Goal: Information Seeking & Learning: Learn about a topic

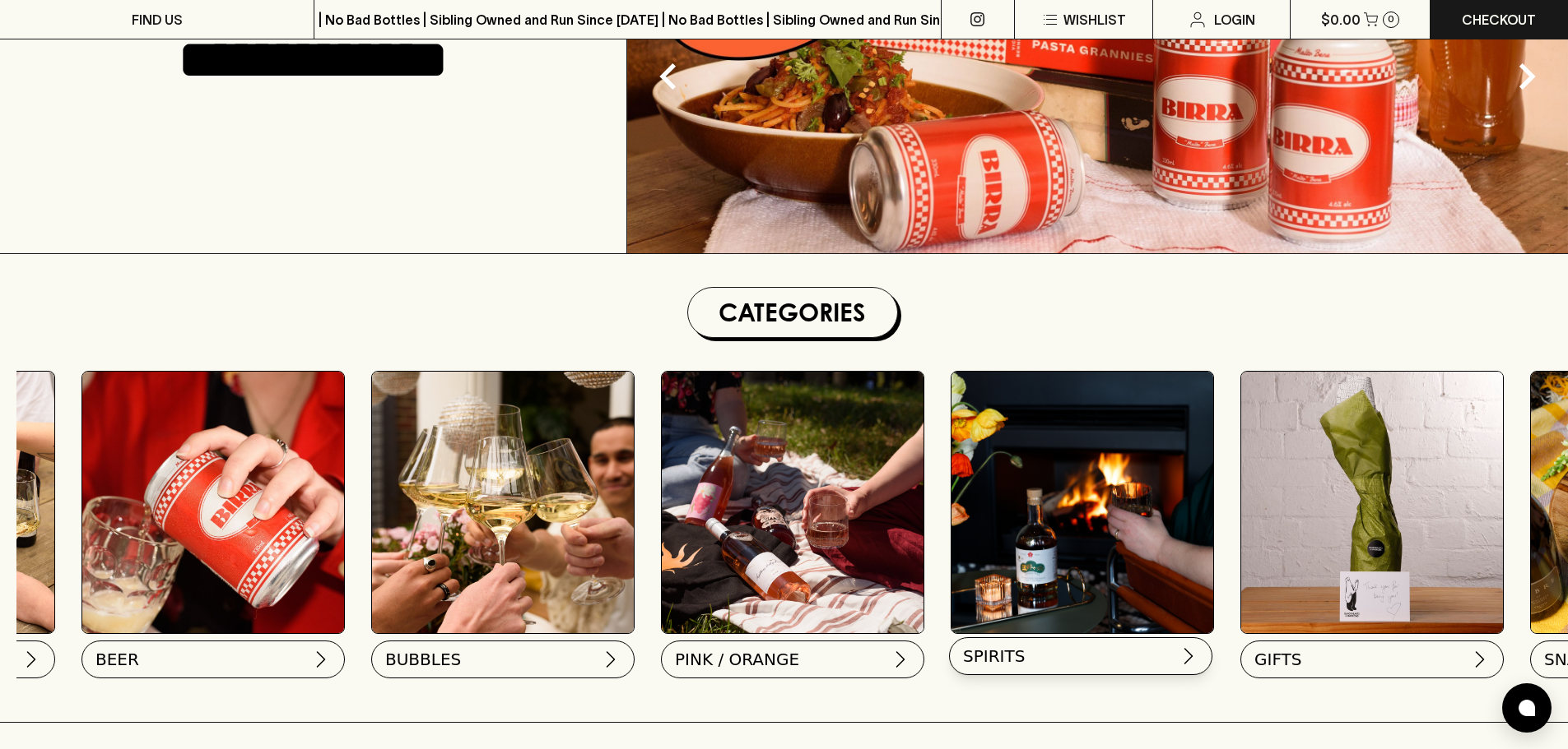
scroll to position [0, 548]
click at [1113, 652] on button "SPIRITS" at bounding box center [1079, 656] width 263 height 37
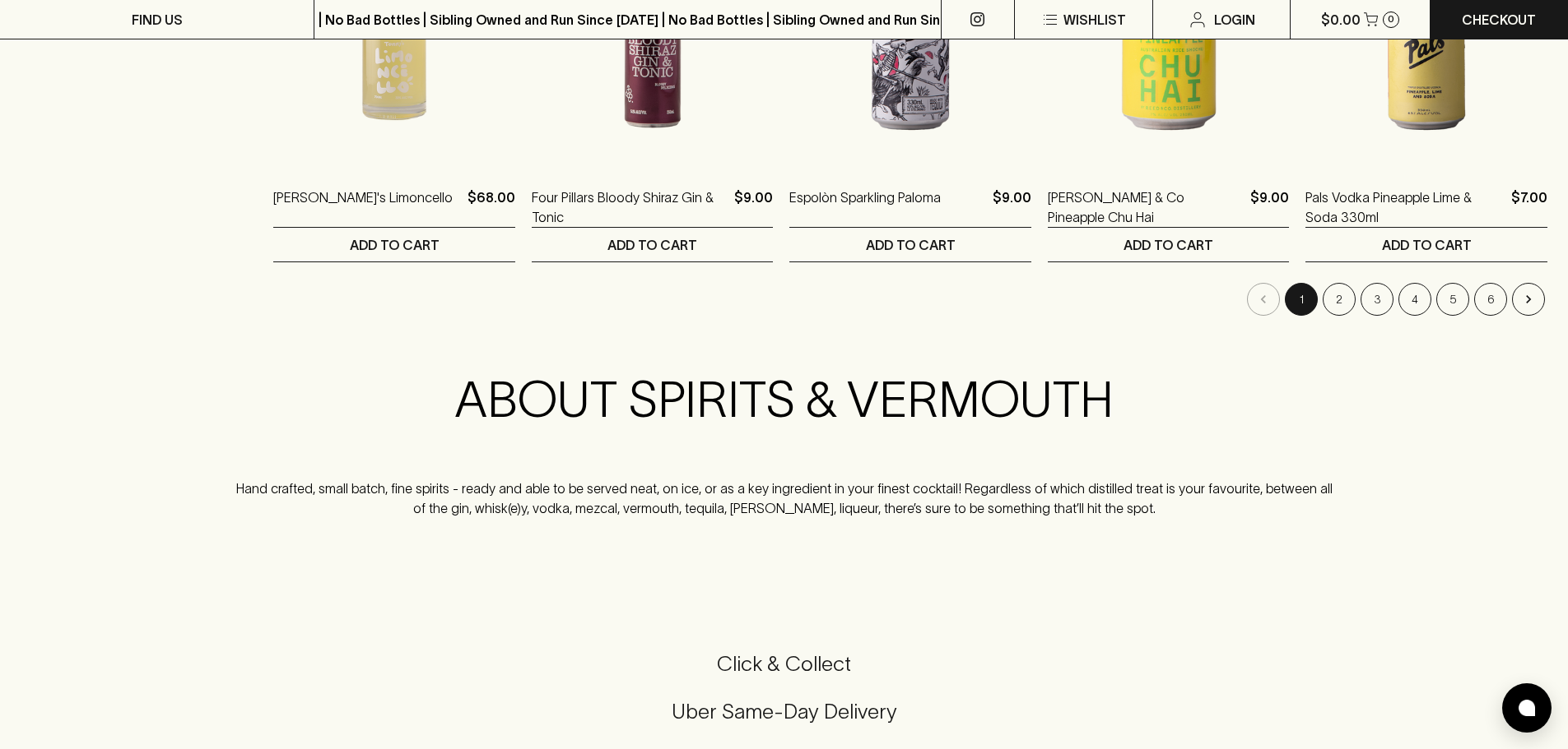
scroll to position [1809, 0]
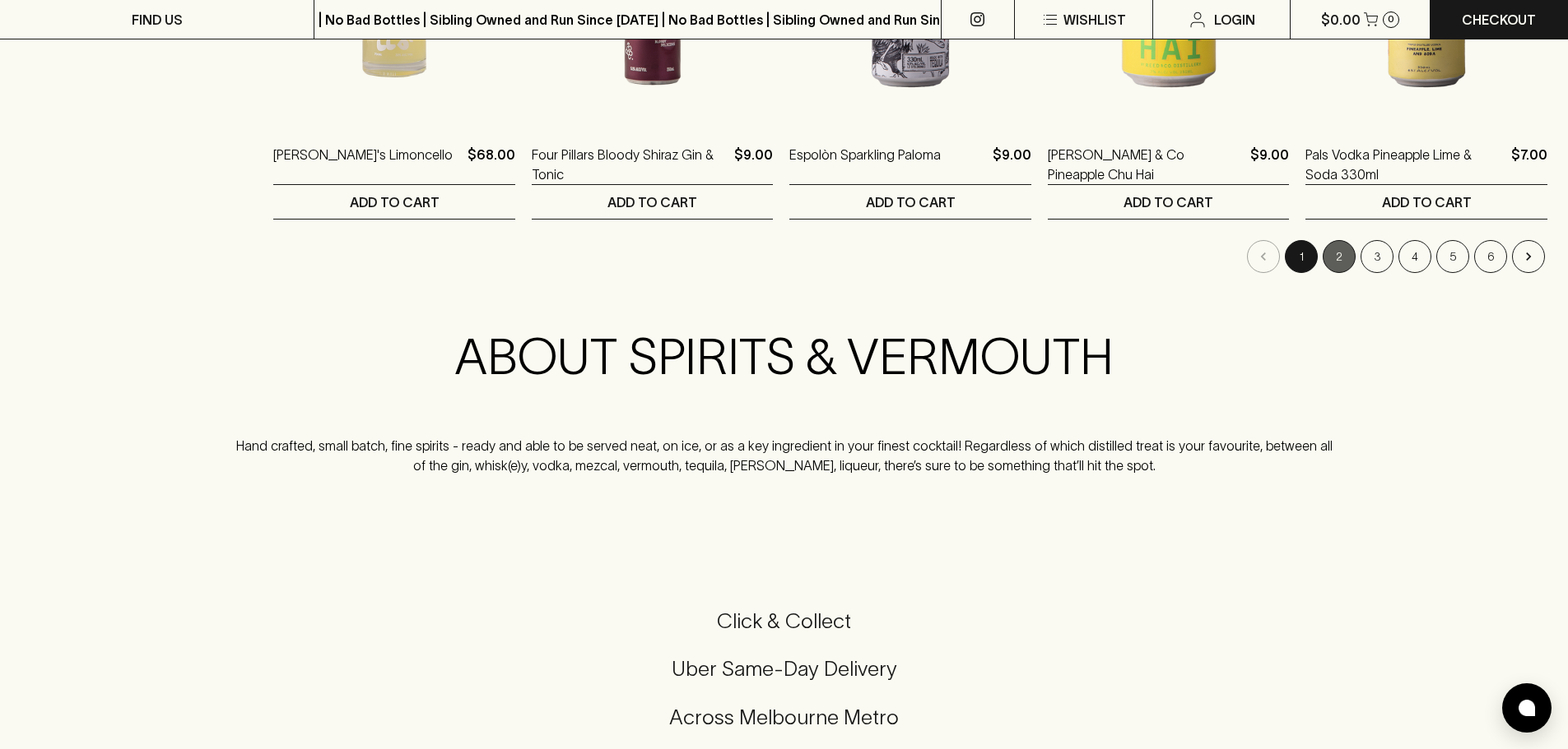
click at [1334, 260] on button "2" at bounding box center [1339, 257] width 33 height 33
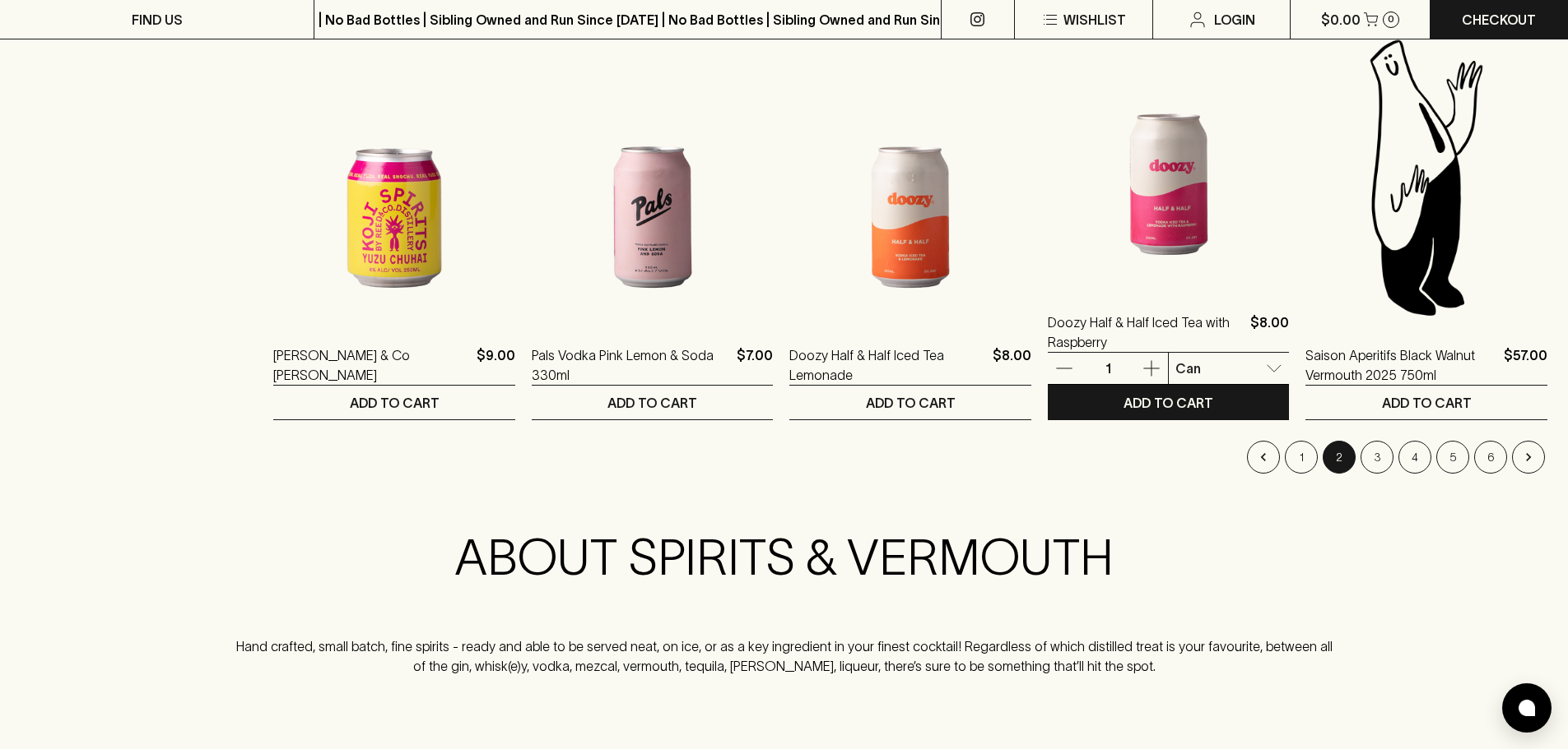
scroll to position [1644, 0]
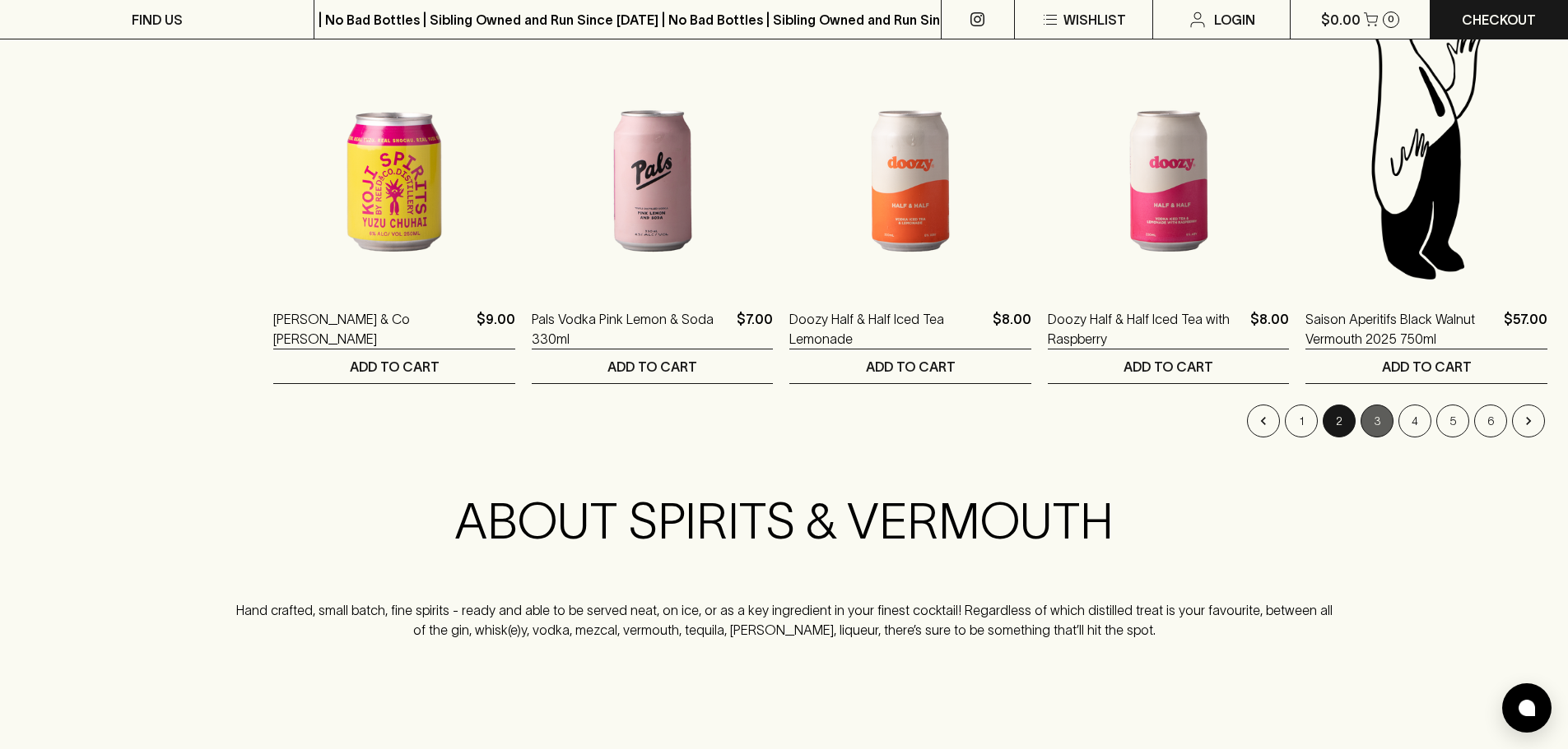
click at [1372, 424] on button "3" at bounding box center [1377, 421] width 33 height 33
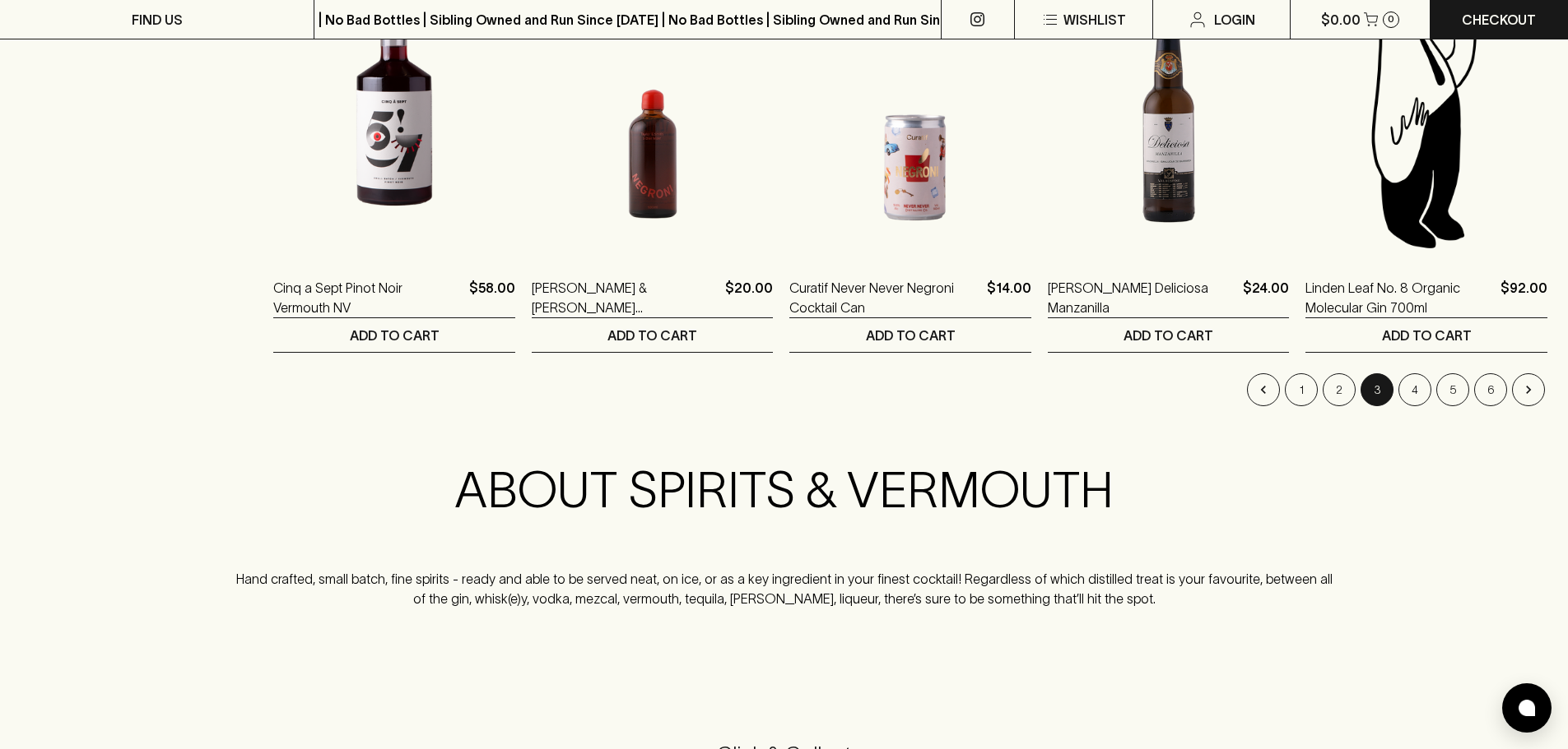
scroll to position [1727, 0]
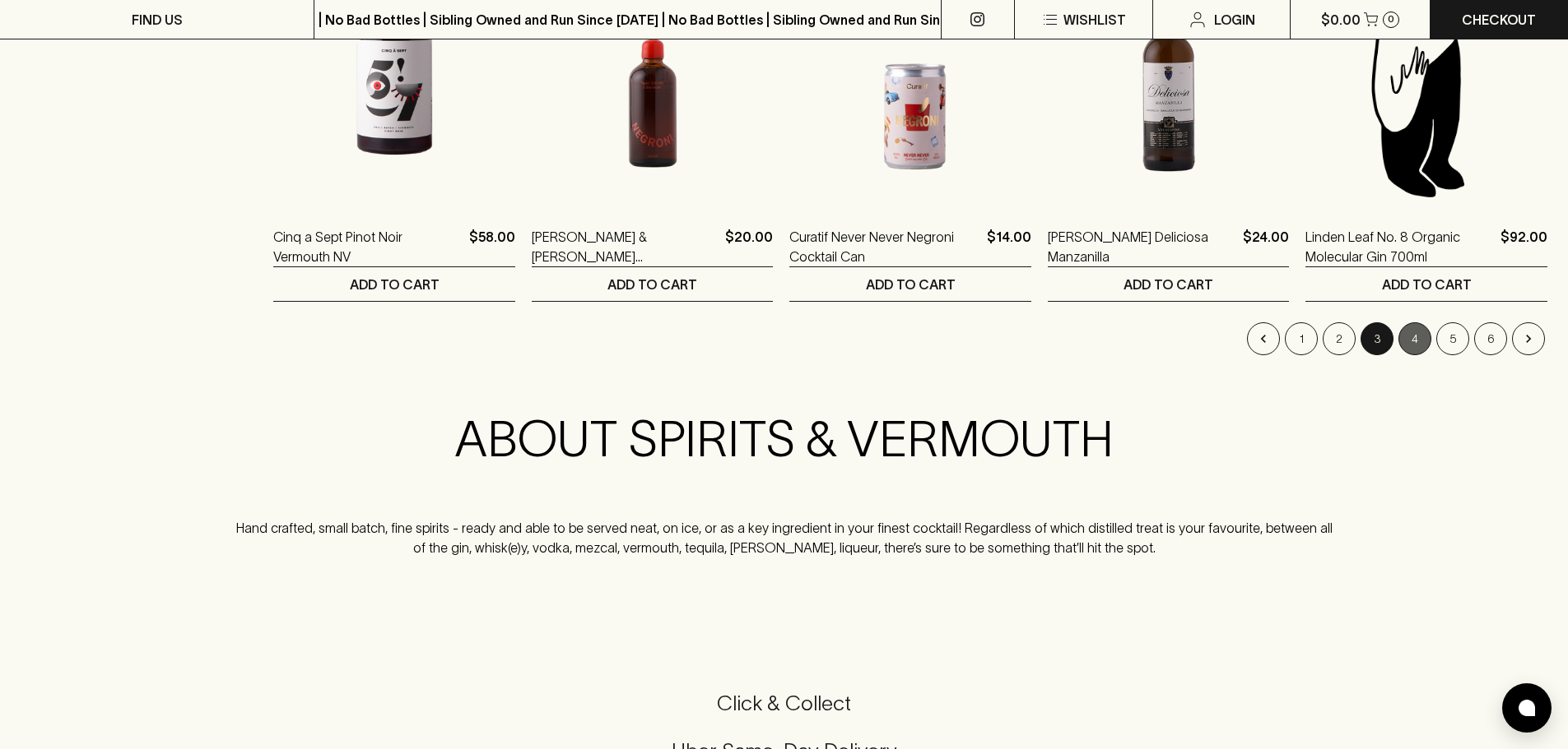
click at [1410, 340] on button "4" at bounding box center [1415, 339] width 33 height 33
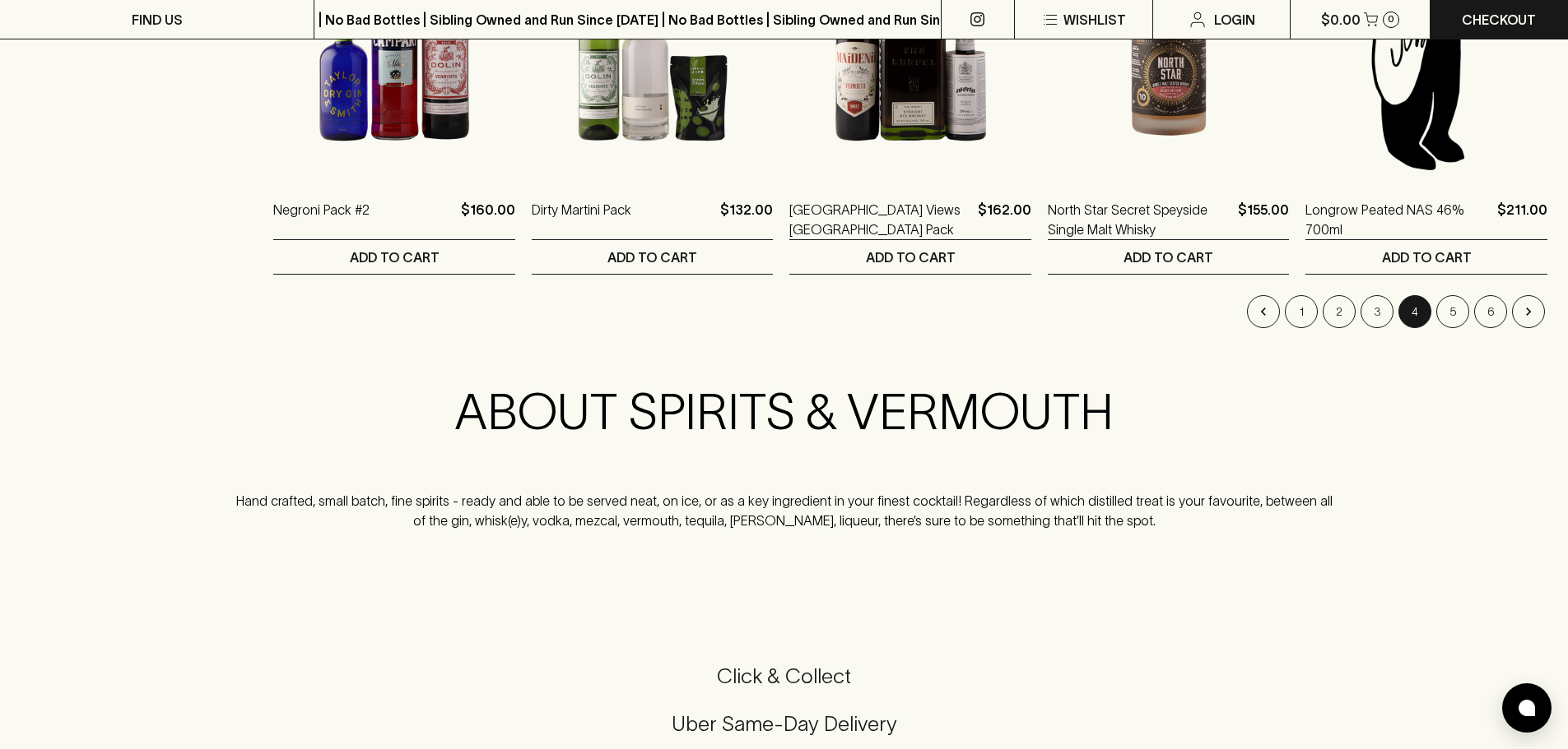
scroll to position [1974, 0]
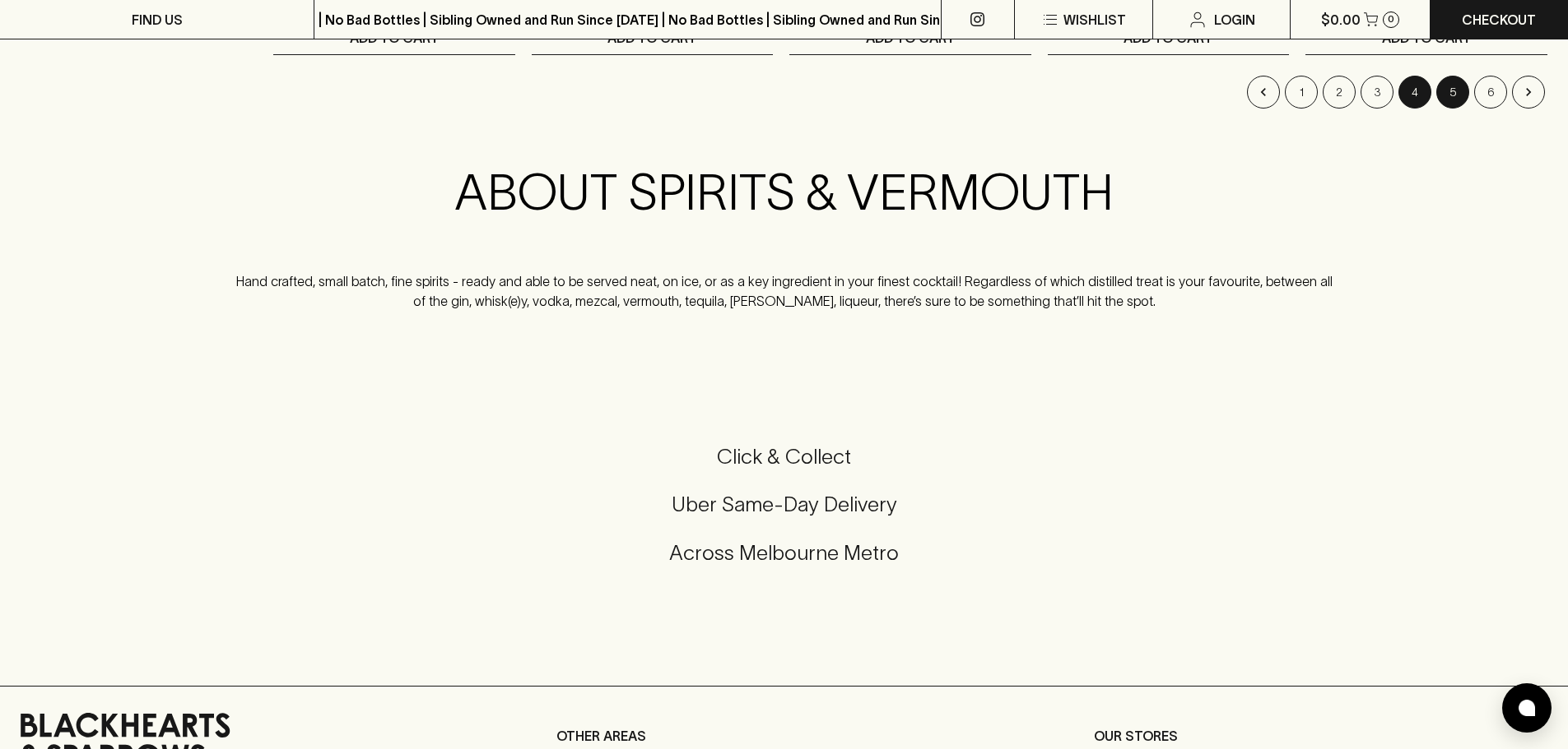
click at [1450, 93] on button "5" at bounding box center [1452, 92] width 33 height 33
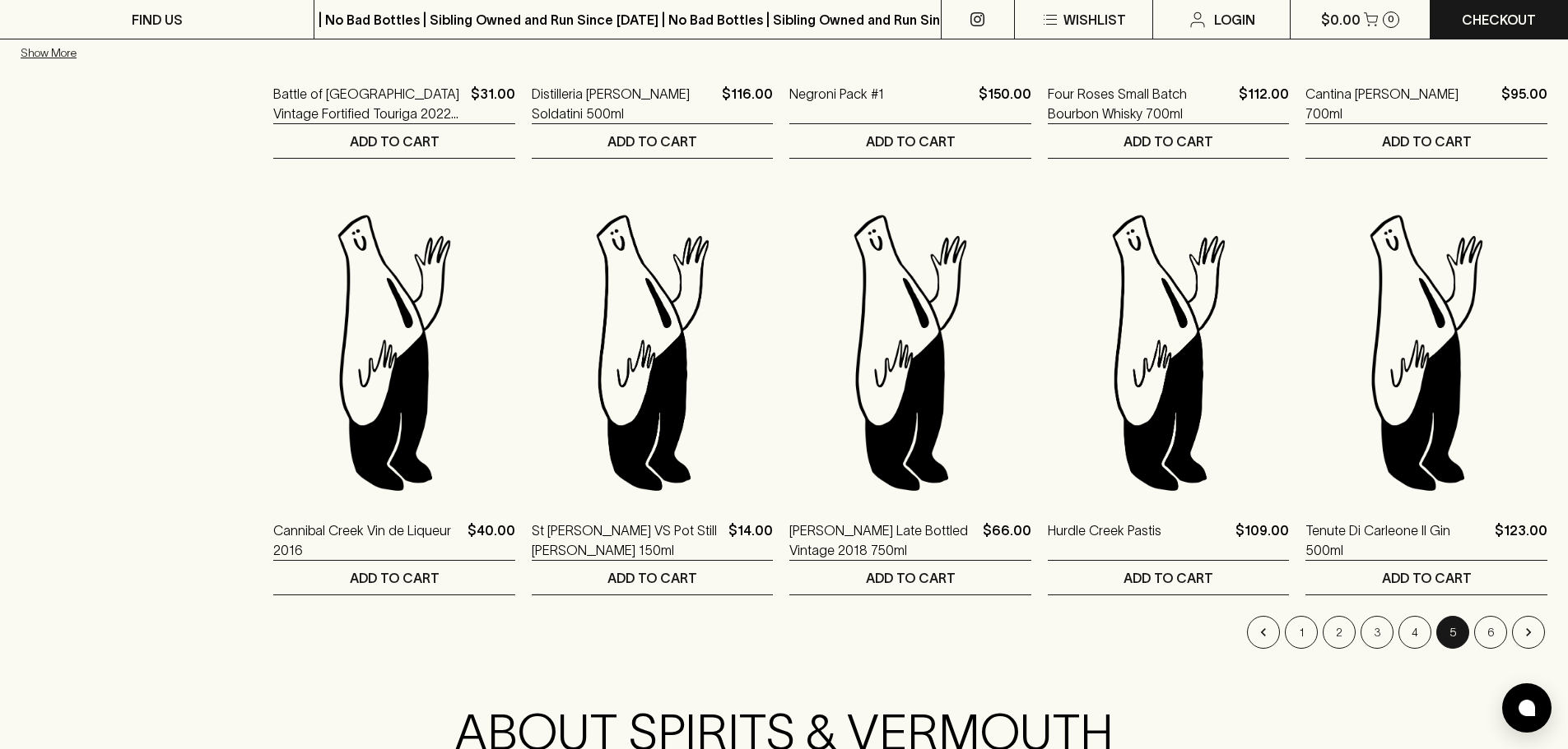
scroll to position [1481, 0]
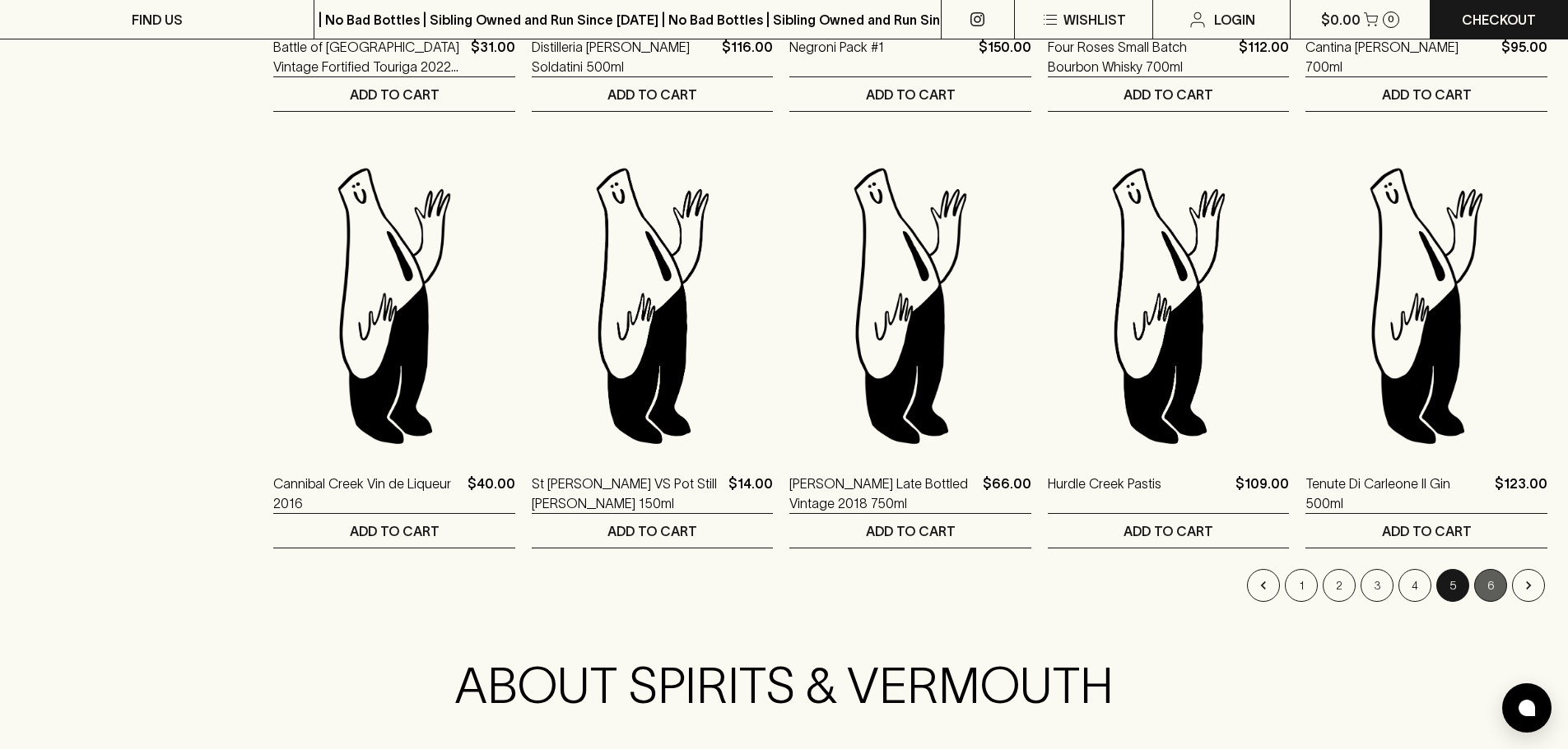
click at [1499, 584] on button "6" at bounding box center [1491, 586] width 33 height 33
